Goal: Information Seeking & Learning: Learn about a topic

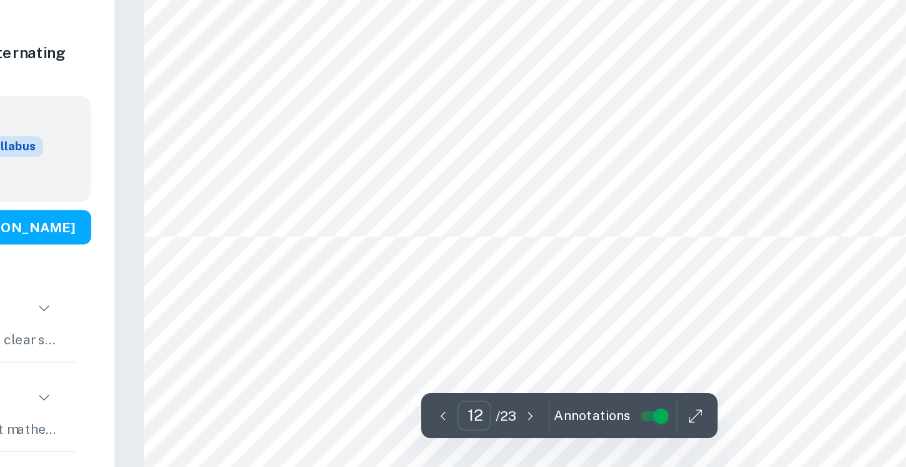
scroll to position [9224, 0]
